Goal: Transaction & Acquisition: Purchase product/service

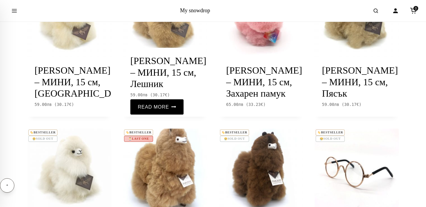
scroll to position [499, 0]
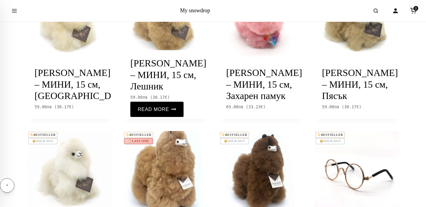
click at [162, 44] on img at bounding box center [165, 18] width 84 height 84
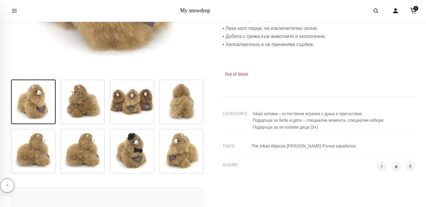
scroll to position [198, 0]
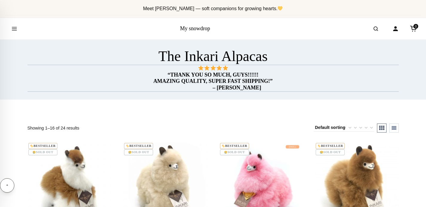
scroll to position [499, 0]
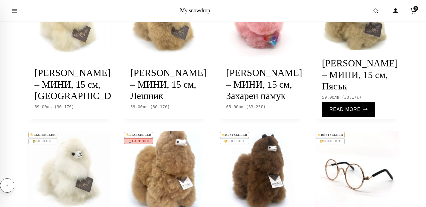
click at [360, 60] on img at bounding box center [357, 18] width 84 height 84
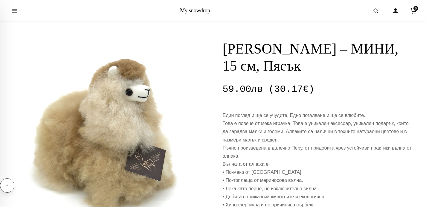
scroll to position [109, 0]
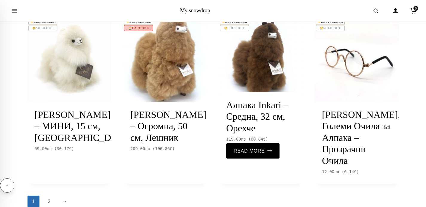
scroll to position [686, 0]
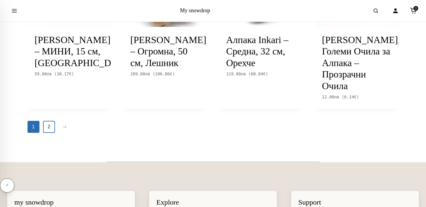
click at [47, 133] on link "2" at bounding box center [49, 127] width 12 height 12
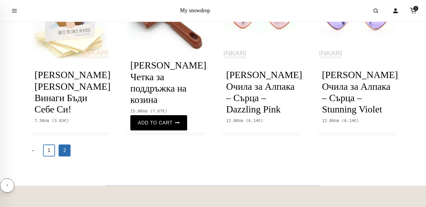
scroll to position [330, 0]
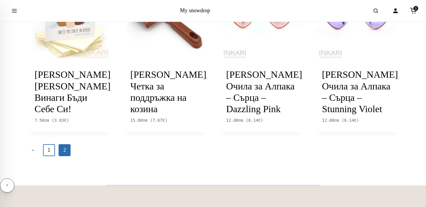
click at [48, 156] on link "1" at bounding box center [49, 150] width 12 height 12
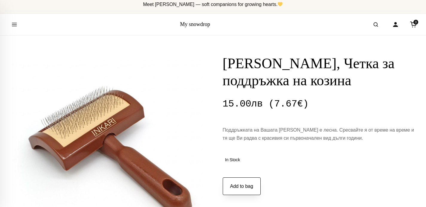
scroll to position [5, 0]
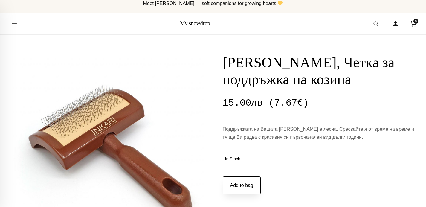
click at [244, 187] on button "Add to bag" at bounding box center [242, 185] width 38 height 18
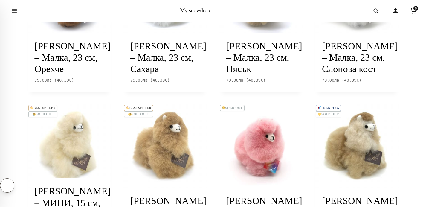
scroll to position [396, 0]
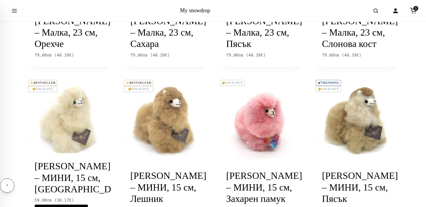
click at [72, 131] on img at bounding box center [70, 121] width 84 height 84
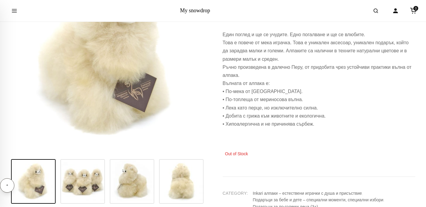
scroll to position [106, 0]
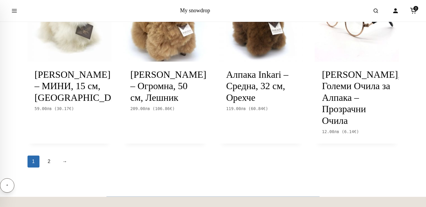
scroll to position [675, 0]
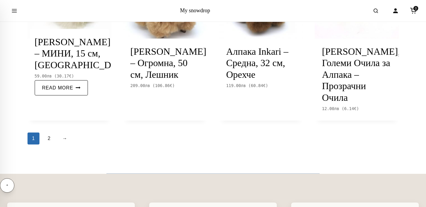
click at [62, 95] on link "Read more Продължаване Зареждане Завършено" at bounding box center [61, 87] width 53 height 15
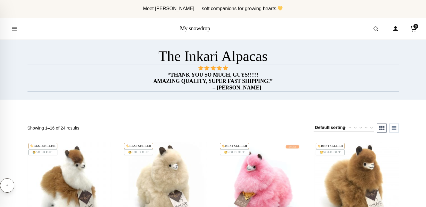
scroll to position [675, 0]
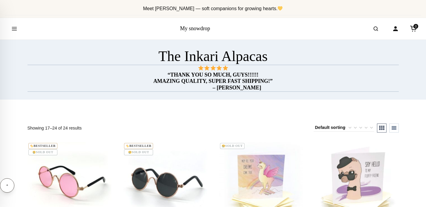
scroll to position [330, 0]
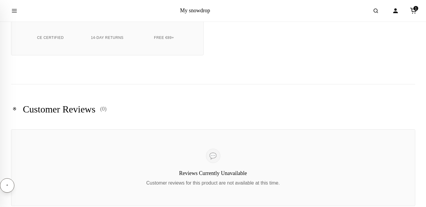
scroll to position [286, 0]
